Goal: Find specific page/section: Find specific page/section

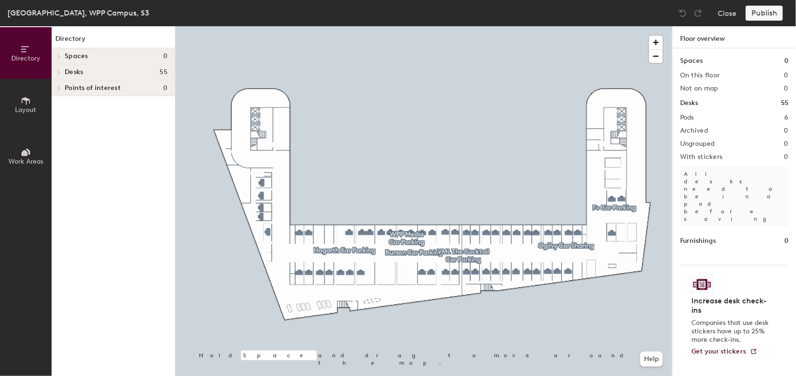
click at [90, 73] on h4 "Desks 55" at bounding box center [116, 72] width 103 height 8
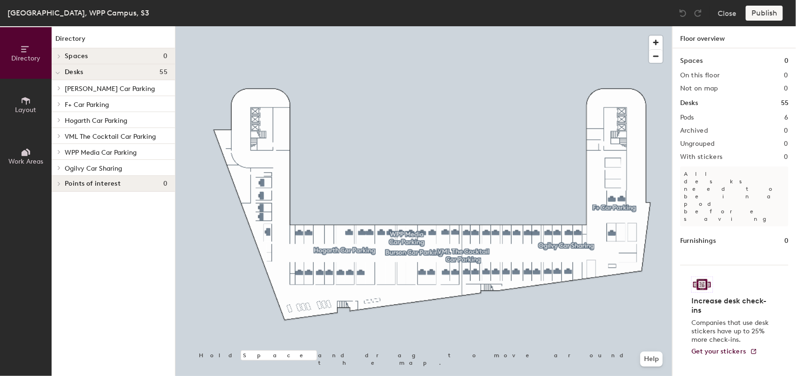
click at [97, 152] on span "WPP Media Car Parking" at bounding box center [101, 153] width 72 height 8
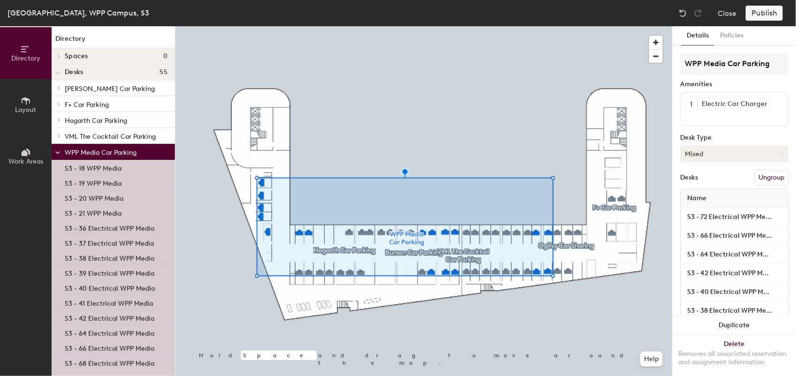
click at [695, 149] on button "Mixed" at bounding box center [734, 153] width 108 height 17
click at [709, 218] on input "S3 - 72 Electrical WPP Media" at bounding box center [734, 217] width 104 height 13
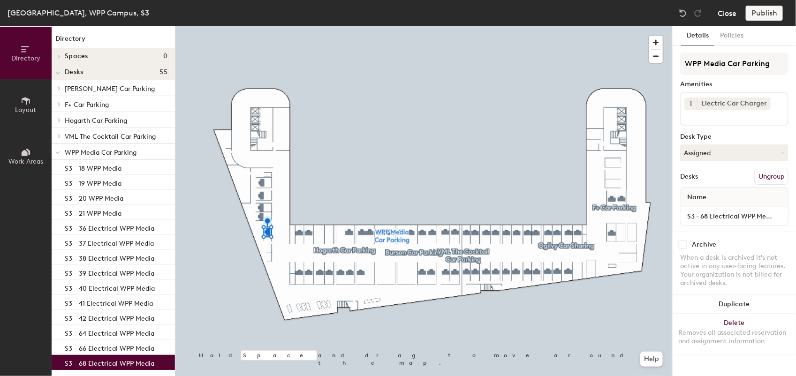
click at [728, 10] on button "Close" at bounding box center [727, 13] width 19 height 15
